Goal: Task Accomplishment & Management: Manage account settings

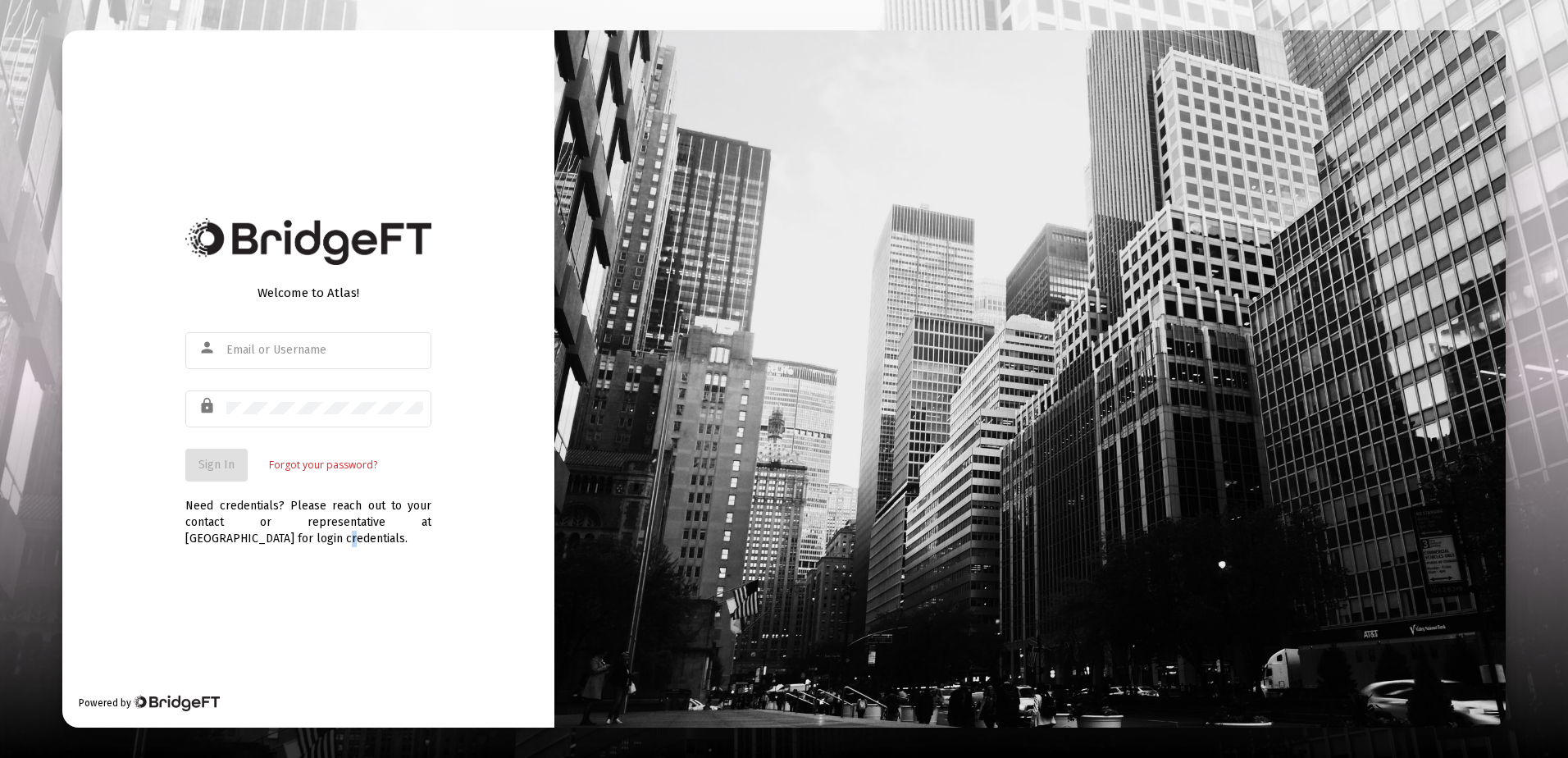
click at [240, 565] on div "Welcome to Atlas! person lock Sign In Forgot your password? Need credentials? P…" at bounding box center [308, 379] width 492 height 698
drag, startPoint x: 240, startPoint y: 565, endPoint x: 214, endPoint y: 341, distance: 225.5
click at [214, 341] on mat-icon "person" at bounding box center [208, 347] width 19 height 20
click at [220, 347] on div "person" at bounding box center [210, 348] width 32 height 28
type input "[PERSON_NAME][EMAIL_ADDRESS][DOMAIN_NAME]"
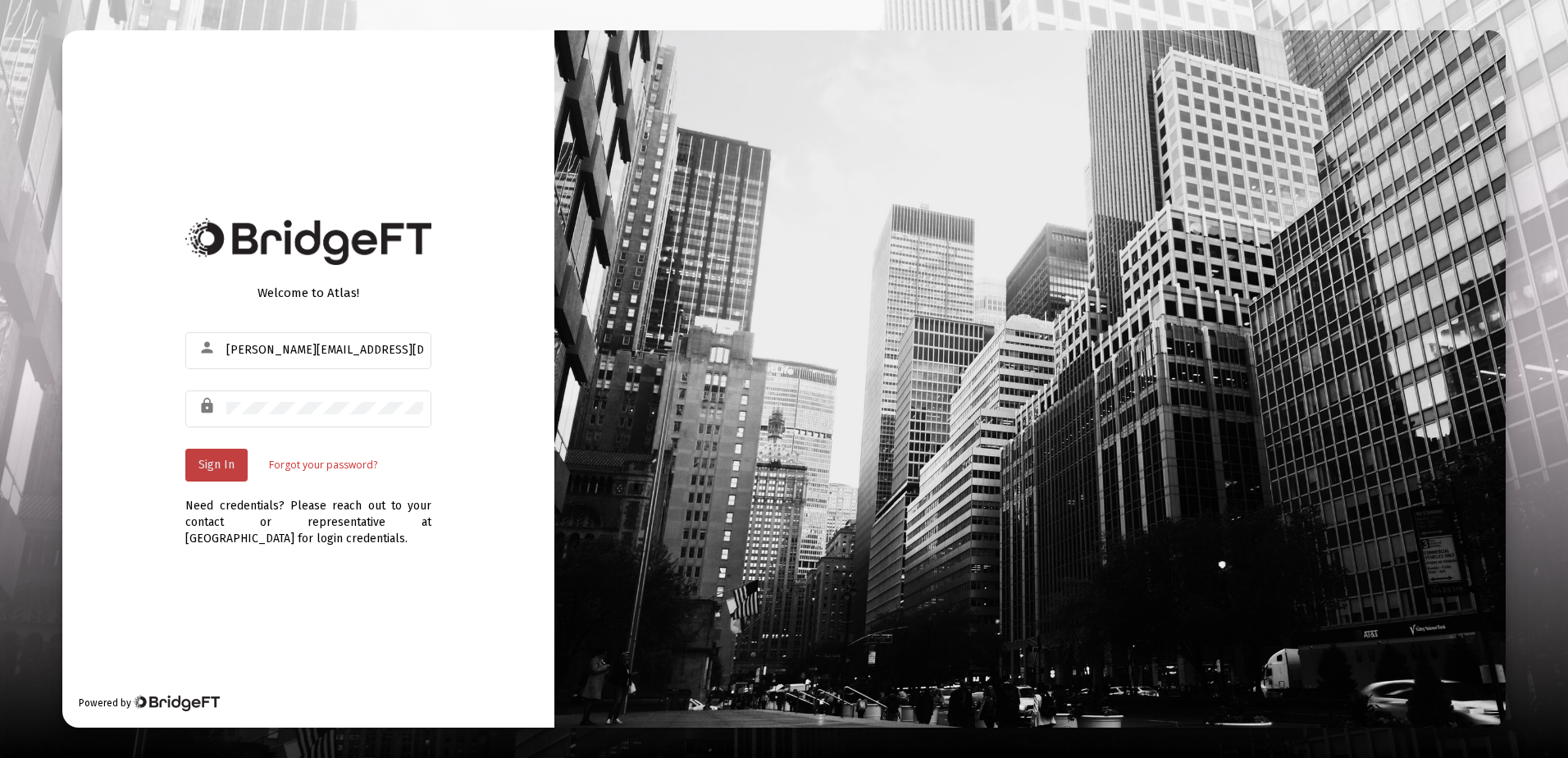
click at [224, 467] on span "Sign In" at bounding box center [216, 464] width 36 height 14
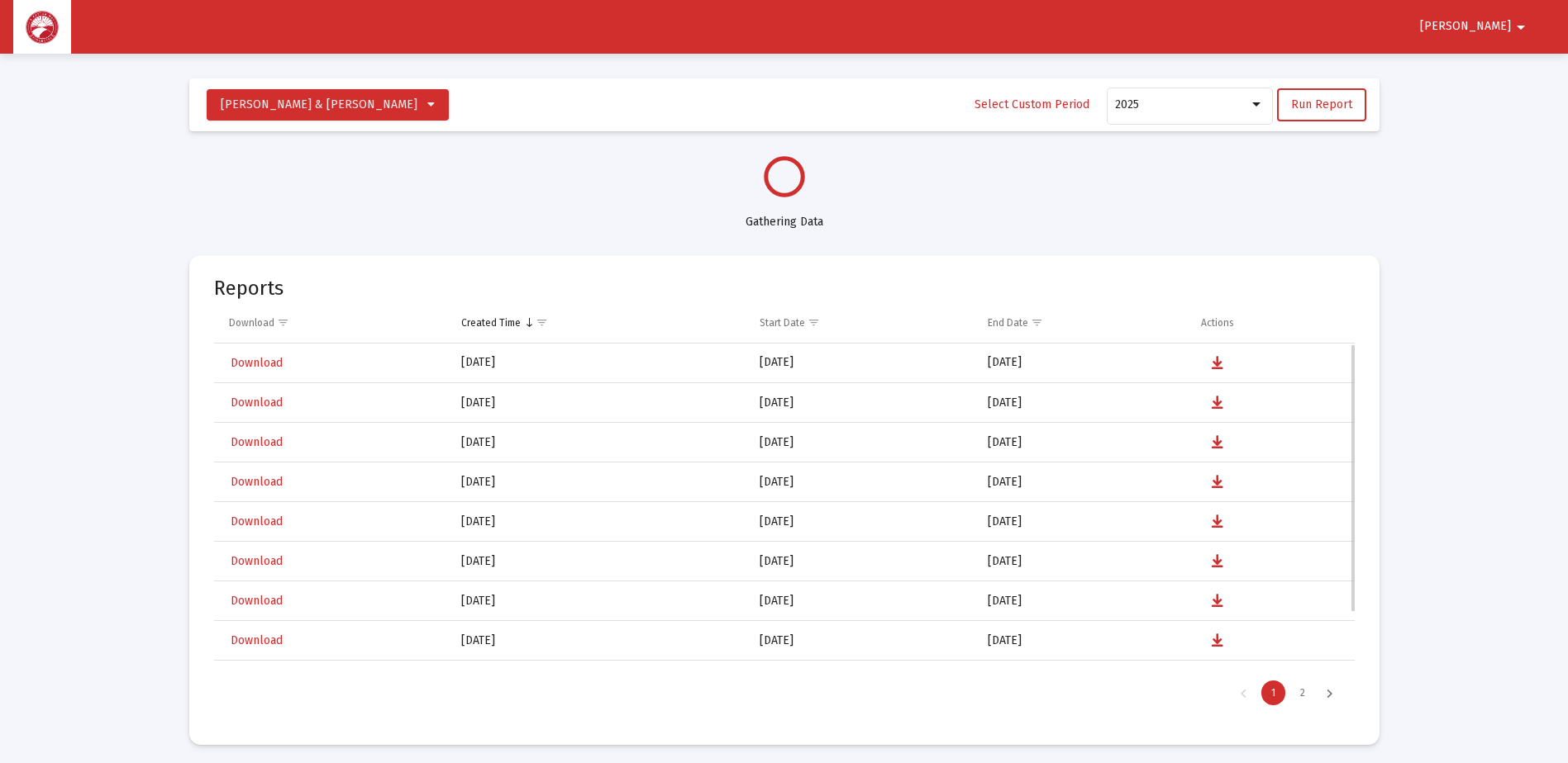
scroll to position [793, 0]
select select "View all"
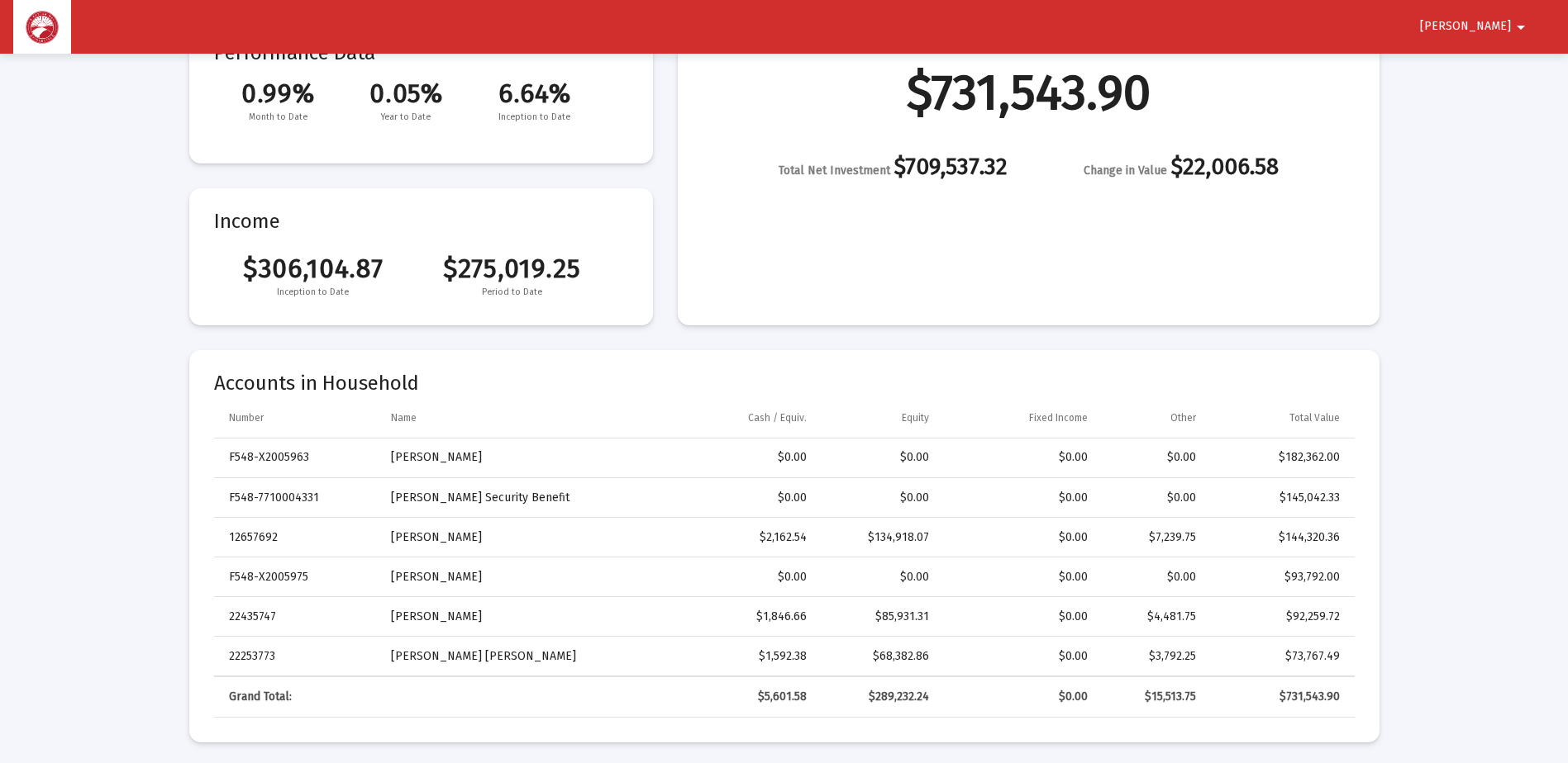
scroll to position [248, 0]
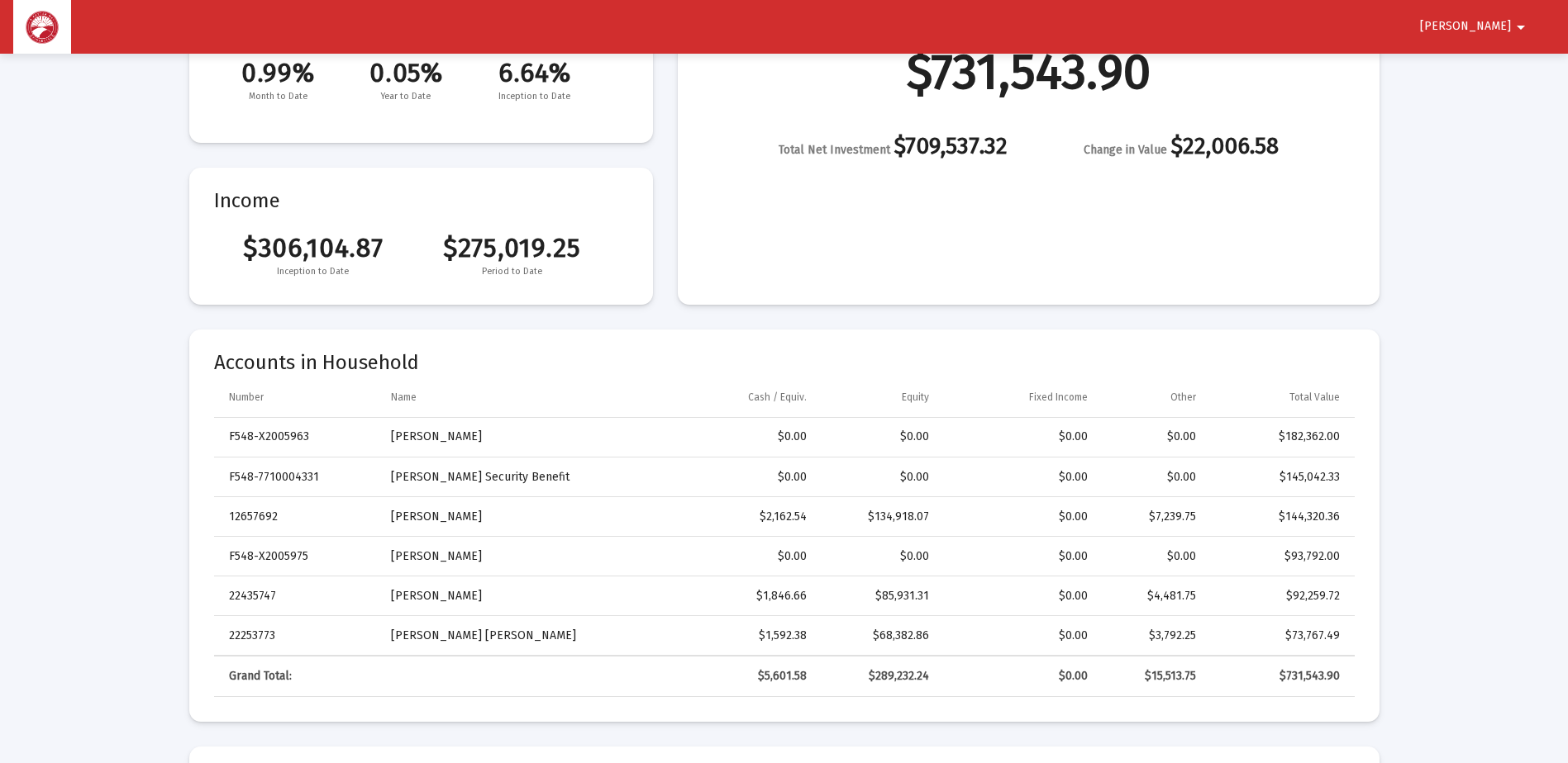
click at [1493, 18] on button "[PERSON_NAME]" at bounding box center [1475, 26] width 151 height 33
click at [1515, 65] on button "Logout" at bounding box center [1500, 70] width 93 height 39
